Goal: Information Seeking & Learning: Learn about a topic

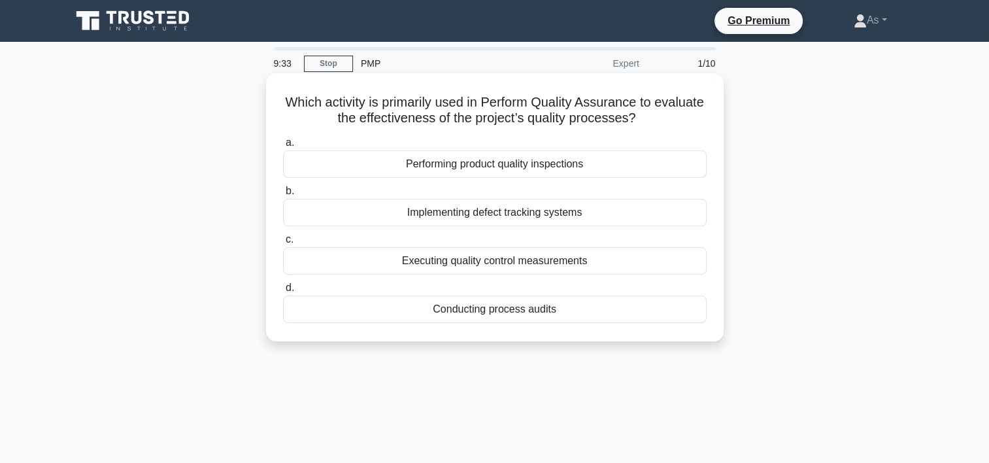
click at [558, 314] on div "Conducting process audits" at bounding box center [494, 308] width 423 height 27
click at [283, 292] on input "d. Conducting process audits" at bounding box center [283, 288] width 0 height 8
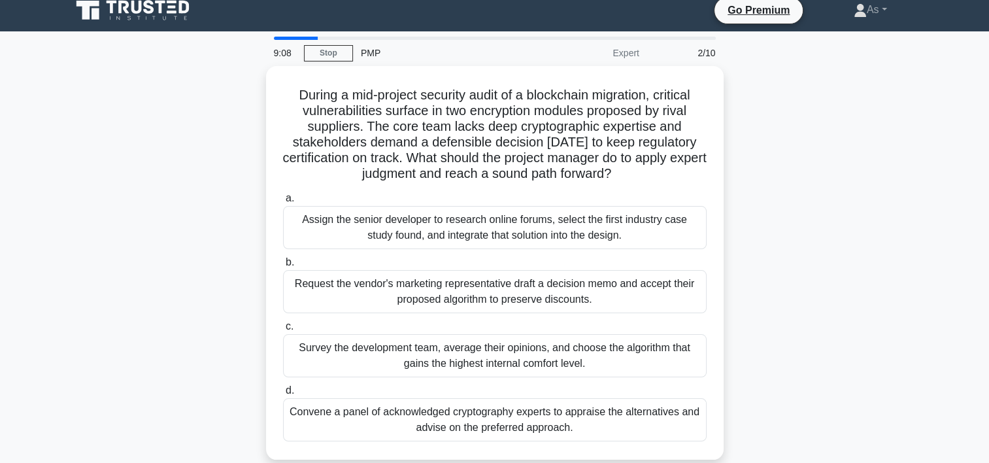
scroll to position [12, 0]
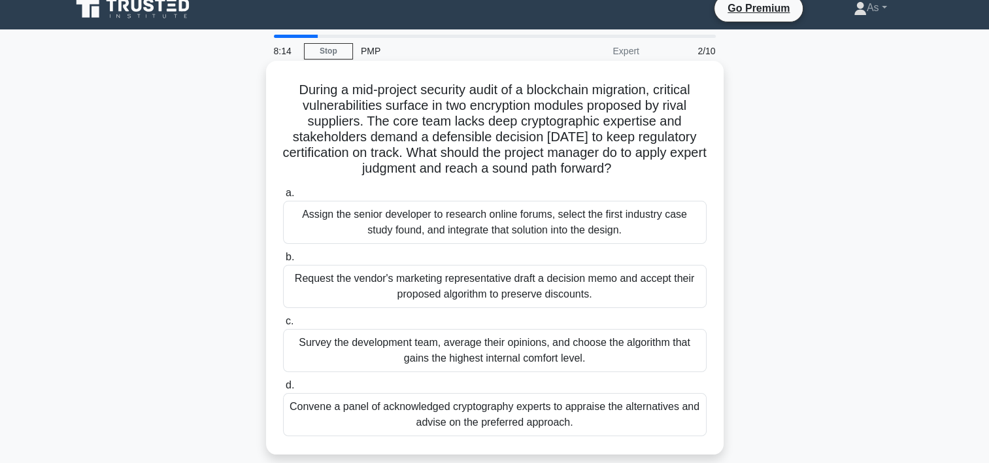
click at [601, 346] on div "Survey the development team, average their opinions, and choose the algorithm t…" at bounding box center [494, 350] width 423 height 43
click at [283, 325] on input "c. Survey the development team, average their opinions, and choose the algorith…" at bounding box center [283, 321] width 0 height 8
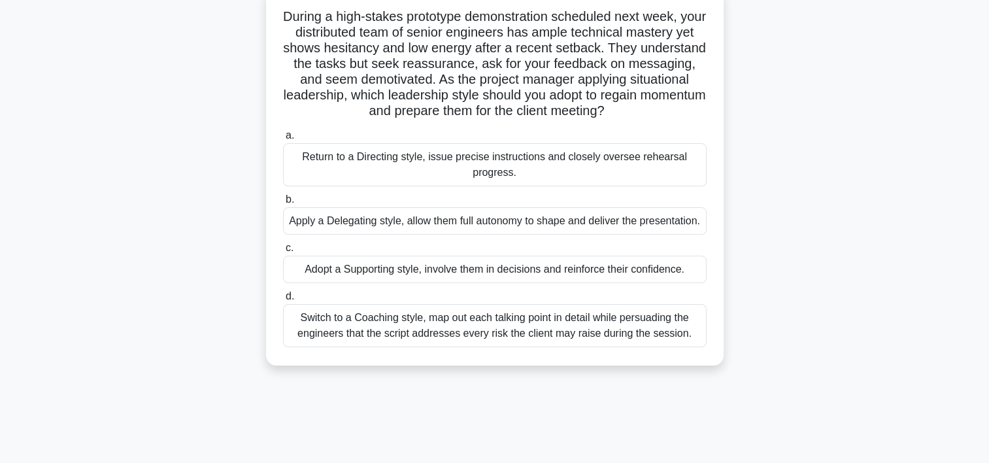
scroll to position [91, 0]
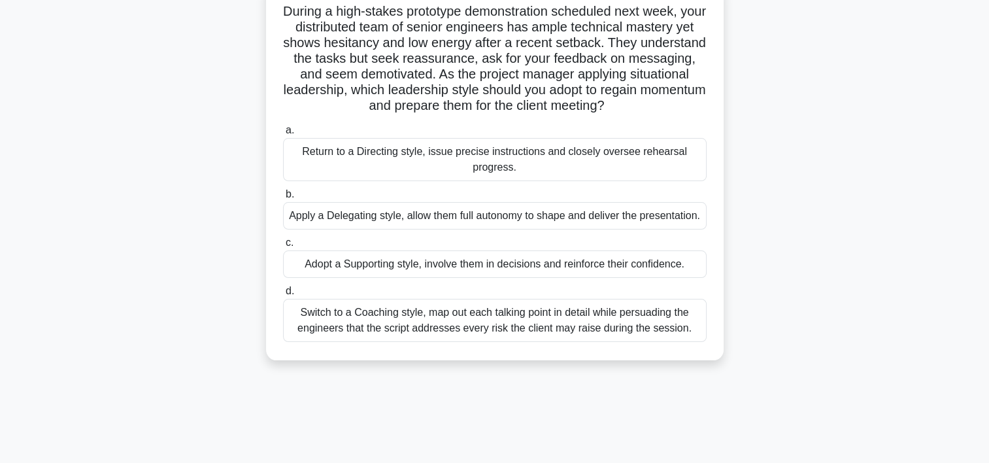
click at [595, 277] on div "Adopt a Supporting style, involve them in decisions and reinforce their confide…" at bounding box center [494, 263] width 423 height 27
click at [283, 247] on input "c. Adopt a Supporting style, involve them in decisions and reinforce their conf…" at bounding box center [283, 242] width 0 height 8
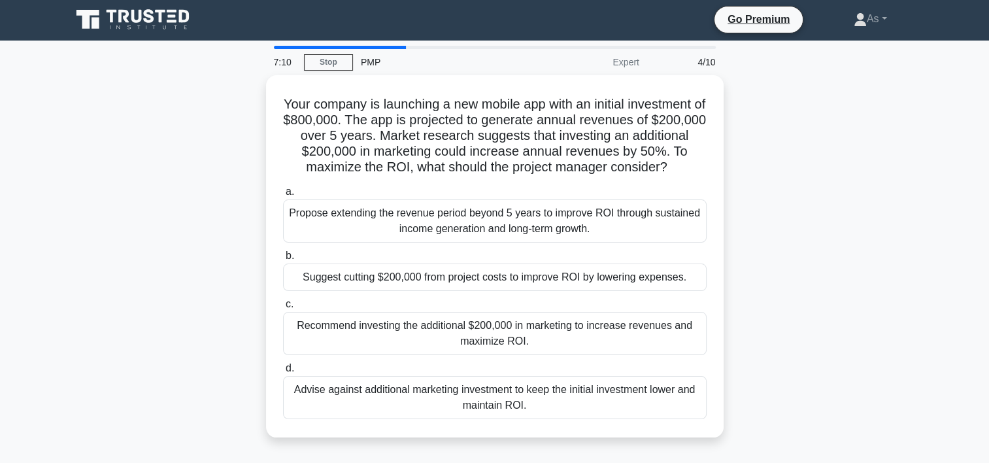
scroll to position [0, 0]
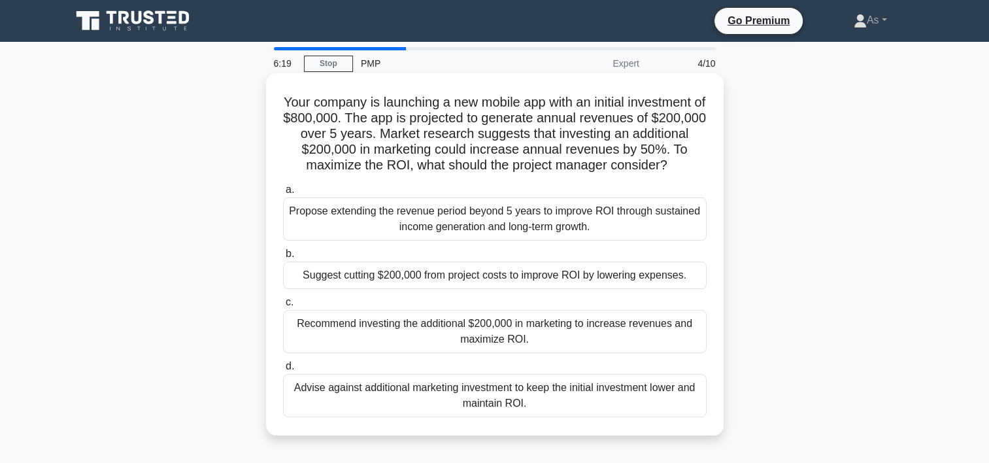
click at [663, 346] on div "Recommend investing the additional $200,000 in marketing to increase revenues a…" at bounding box center [494, 331] width 423 height 43
click at [283, 306] on input "c. Recommend investing the additional $200,000 in marketing to increase revenue…" at bounding box center [283, 302] width 0 height 8
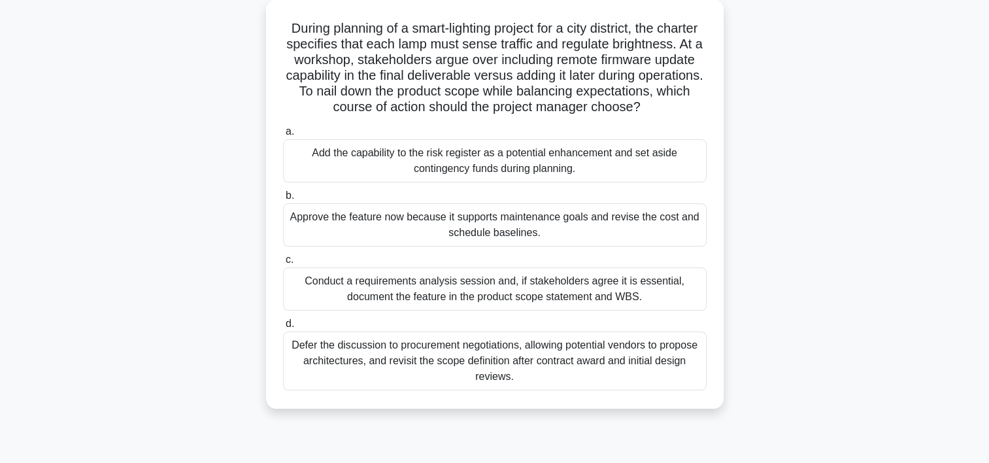
scroll to position [78, 0]
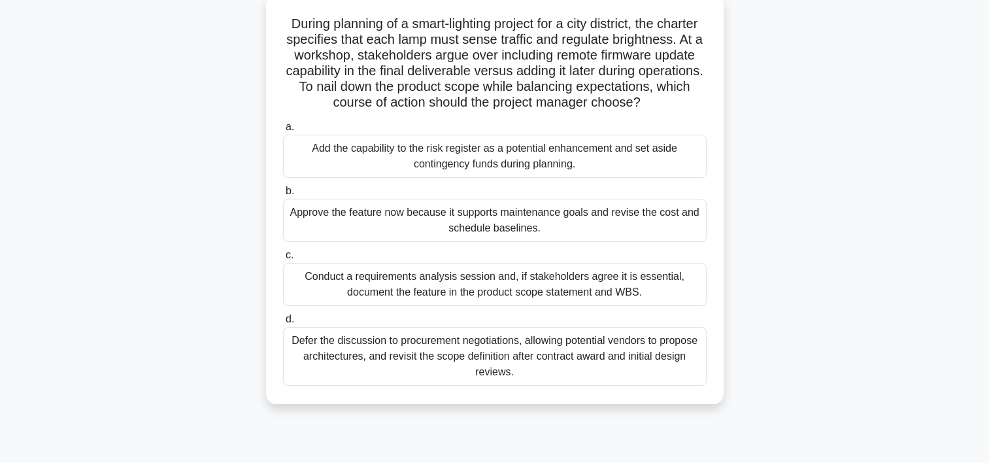
click at [669, 306] on div "Conduct a requirements analysis session and, if stakeholders agree it is essent…" at bounding box center [494, 284] width 423 height 43
click at [283, 259] on input "c. Conduct a requirements analysis session and, if stakeholders agree it is ess…" at bounding box center [283, 255] width 0 height 8
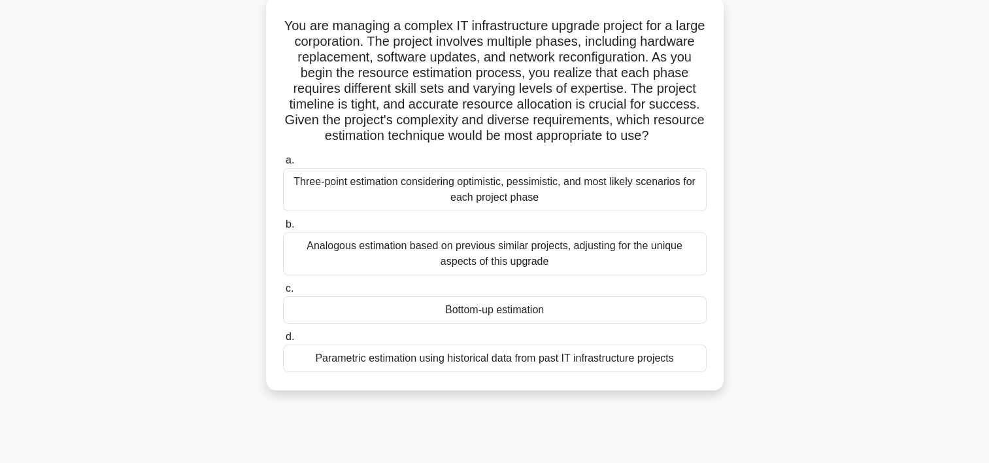
scroll to position [81, 0]
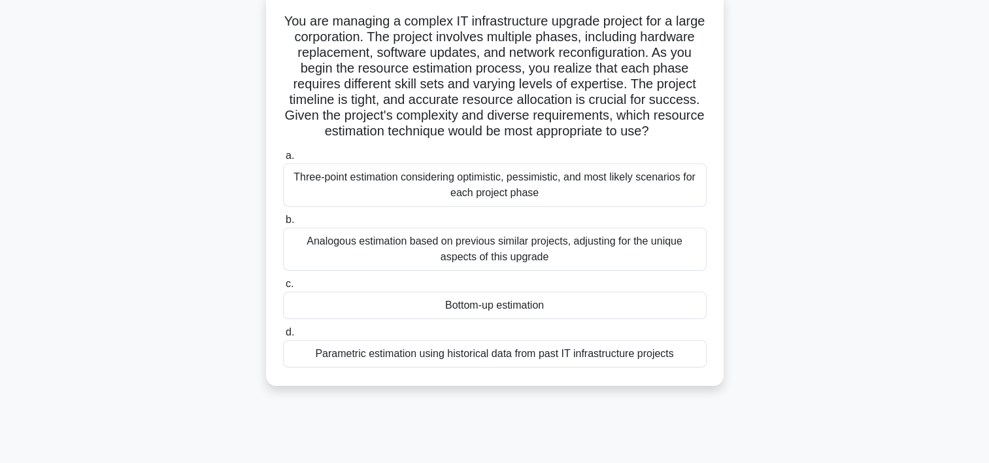
click at [633, 312] on div "Bottom-up estimation" at bounding box center [494, 304] width 423 height 27
click at [283, 288] on input "c. Bottom-up estimation" at bounding box center [283, 284] width 0 height 8
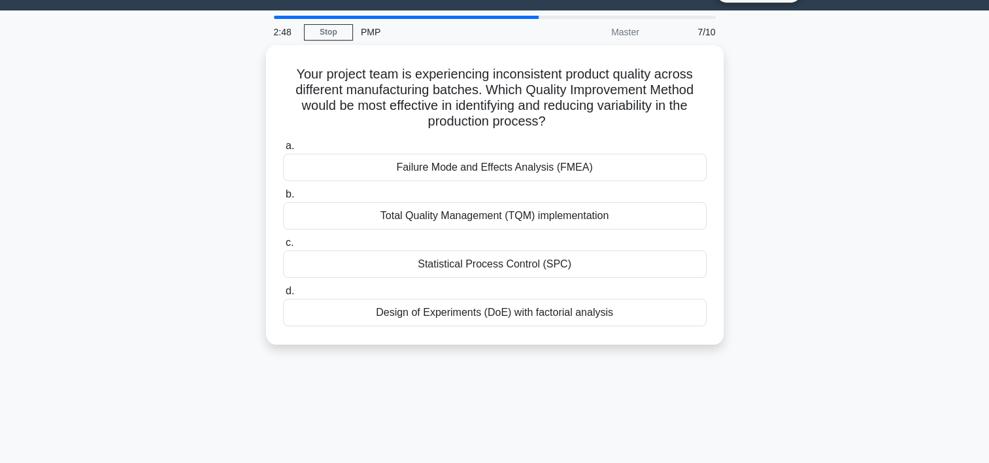
scroll to position [0, 0]
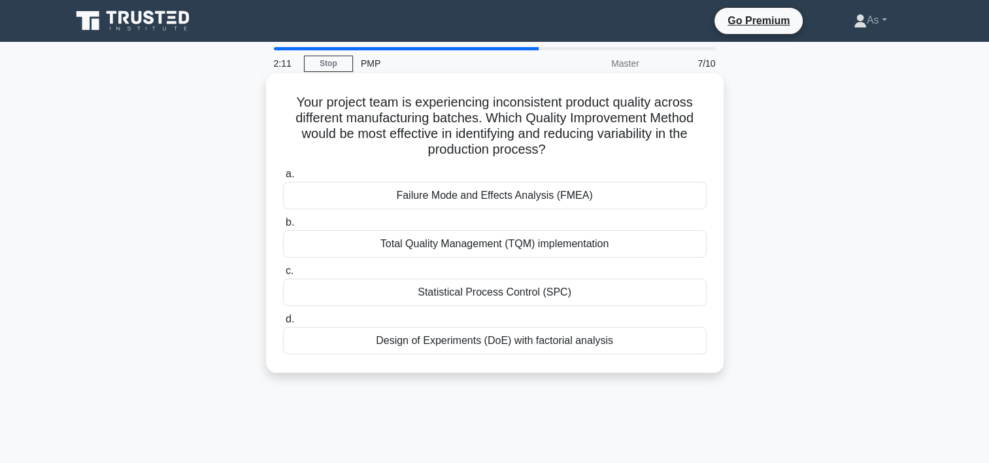
click at [638, 336] on div "Design of Experiments (DoE) with factorial analysis" at bounding box center [494, 340] width 423 height 27
click at [283, 323] on input "d. Design of Experiments (DoE) with factorial analysis" at bounding box center [283, 319] width 0 height 8
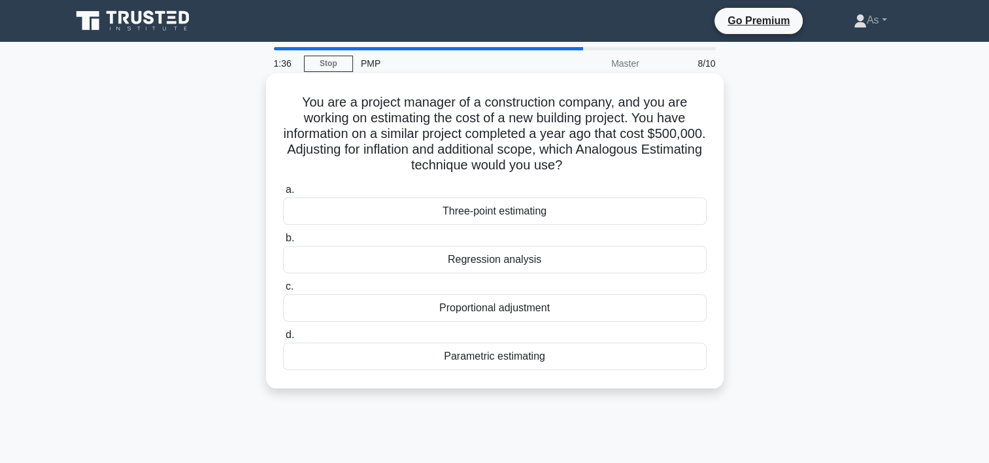
click at [582, 312] on div "Proportional adjustment" at bounding box center [494, 307] width 423 height 27
click at [283, 291] on input "c. Proportional adjustment" at bounding box center [283, 286] width 0 height 8
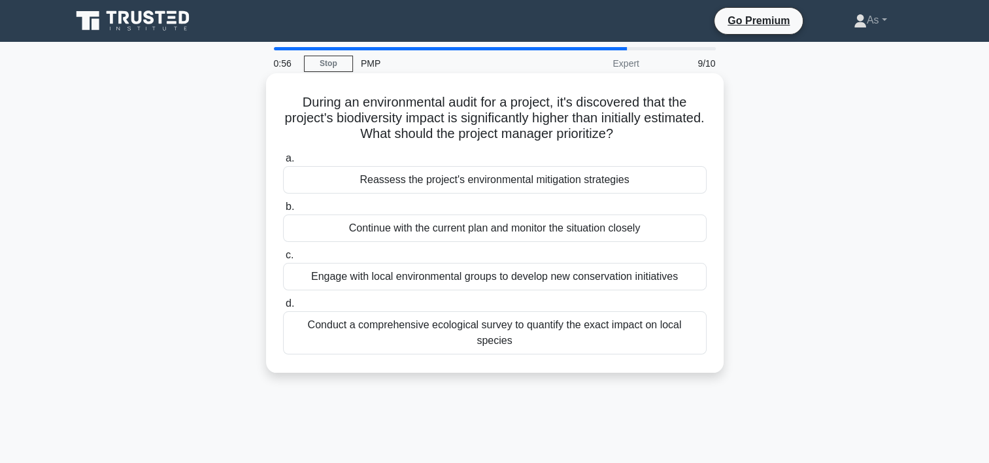
click at [649, 182] on div "Reassess the project's environmental mitigation strategies" at bounding box center [494, 179] width 423 height 27
click at [283, 163] on input "a. Reassess the project's environmental mitigation strategies" at bounding box center [283, 158] width 0 height 8
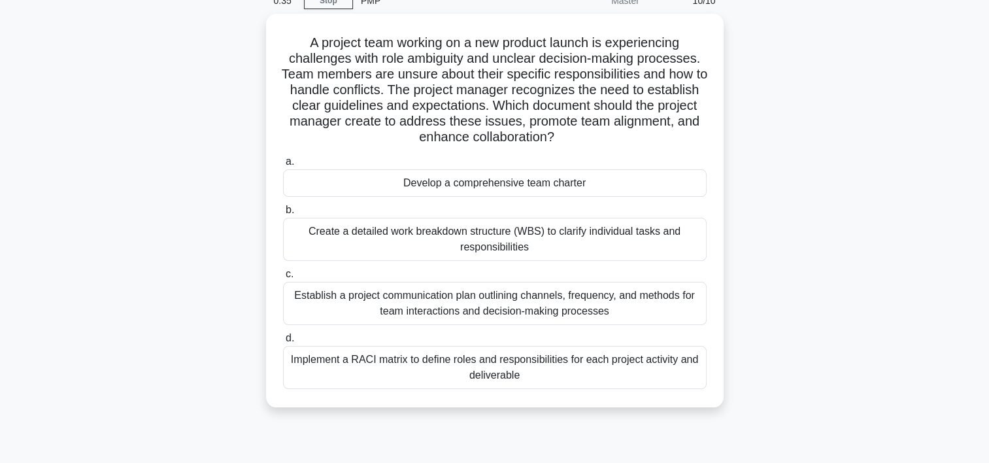
scroll to position [65, 0]
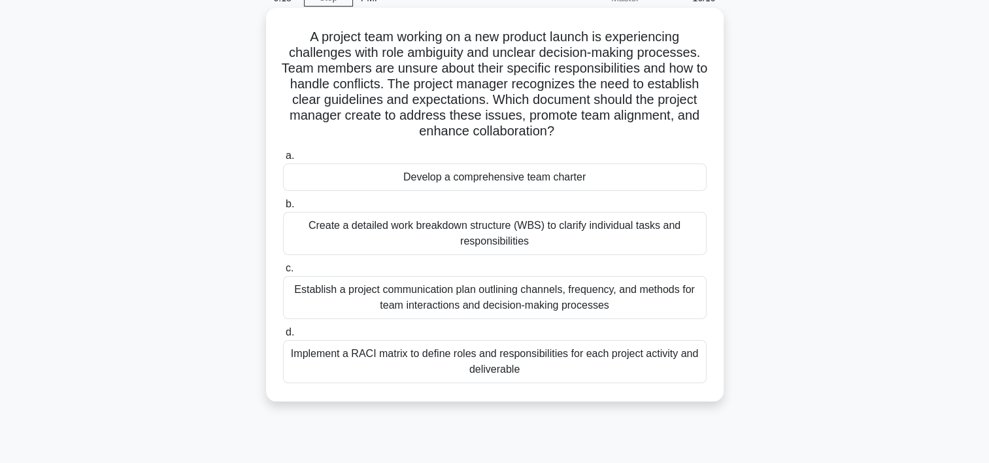
click at [576, 355] on div "Implement a RACI matrix to define roles and responsibilities for each project a…" at bounding box center [494, 361] width 423 height 43
click at [283, 337] on input "d. Implement a RACI matrix to define roles and responsibilities for each projec…" at bounding box center [283, 332] width 0 height 8
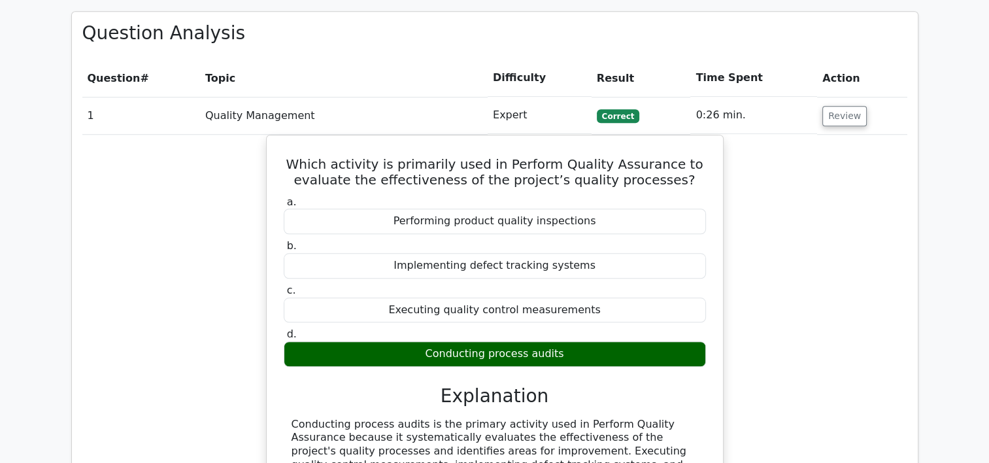
scroll to position [1133, 0]
